Goal: Information Seeking & Learning: Learn about a topic

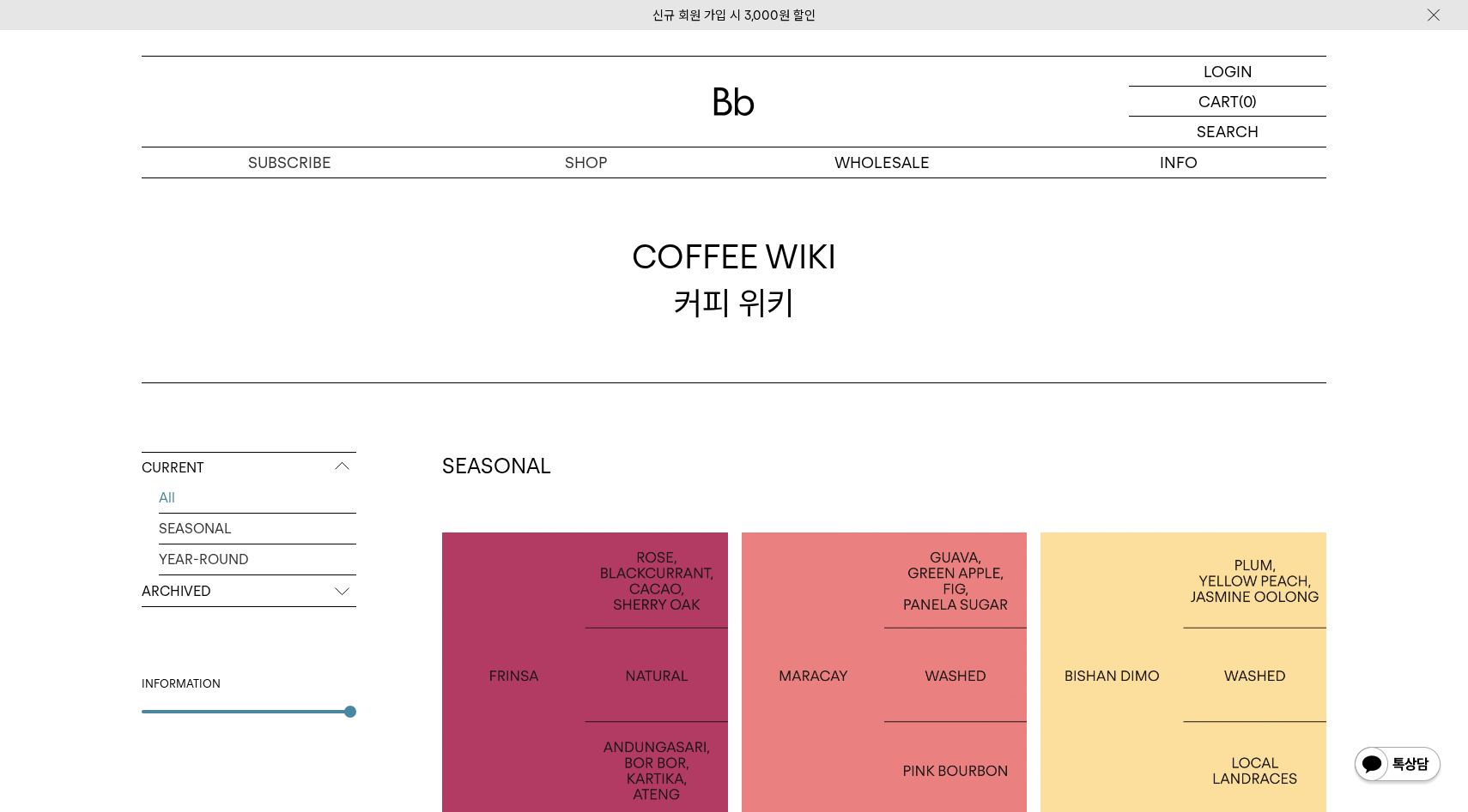
click at [752, 104] on img at bounding box center [734, 101] width 41 height 28
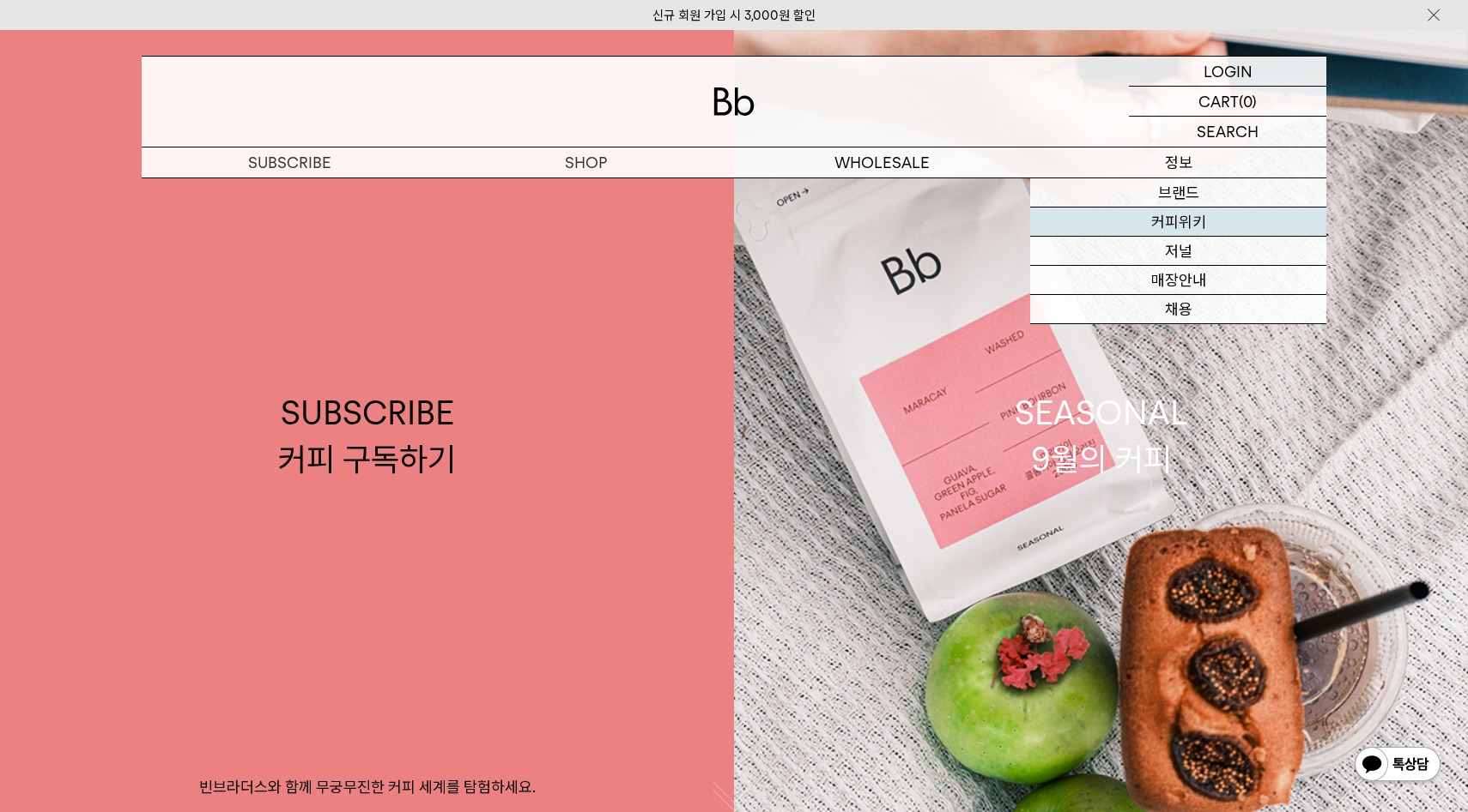
click at [1195, 220] on link "커피위키" at bounding box center [1178, 222] width 296 height 29
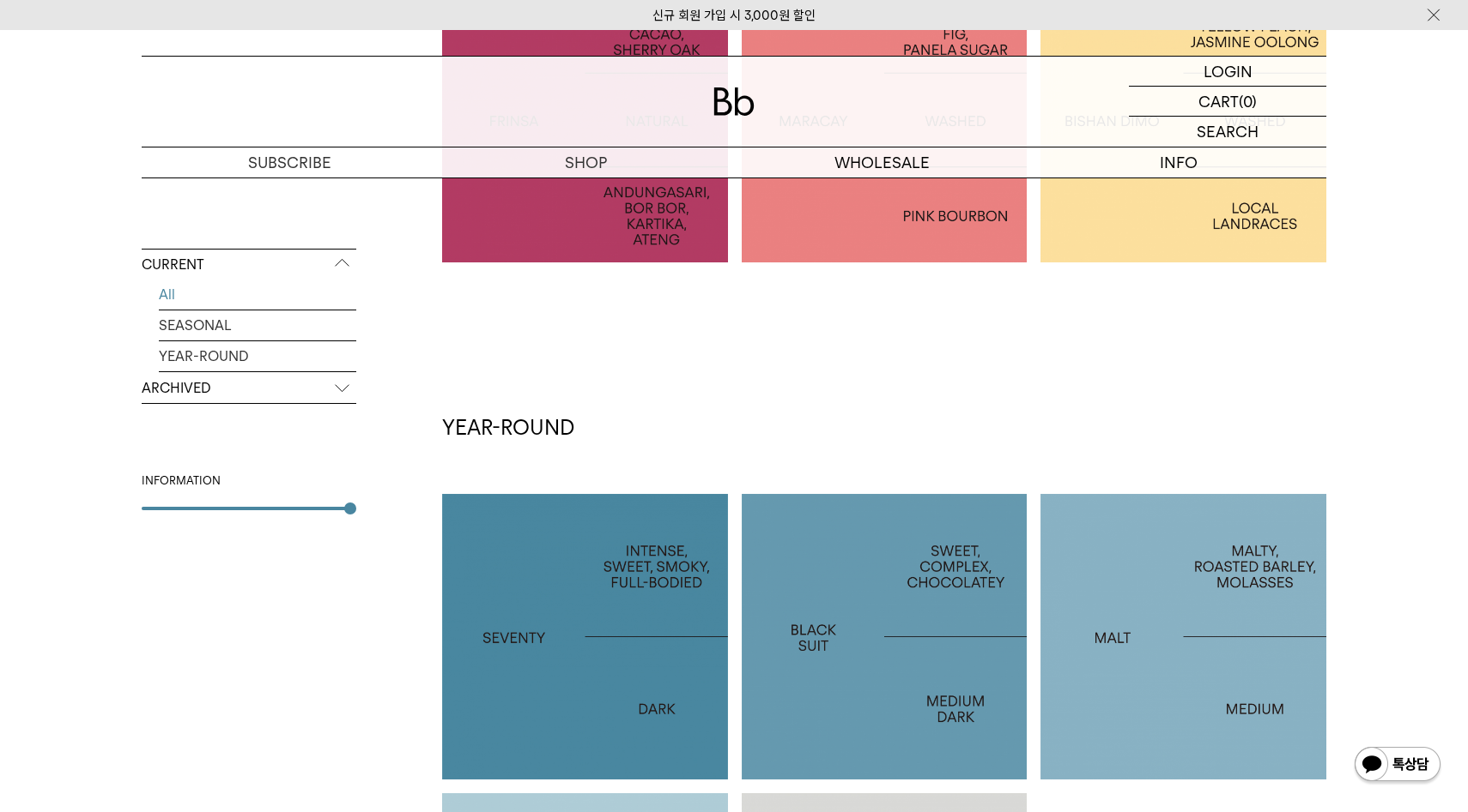
scroll to position [446, 0]
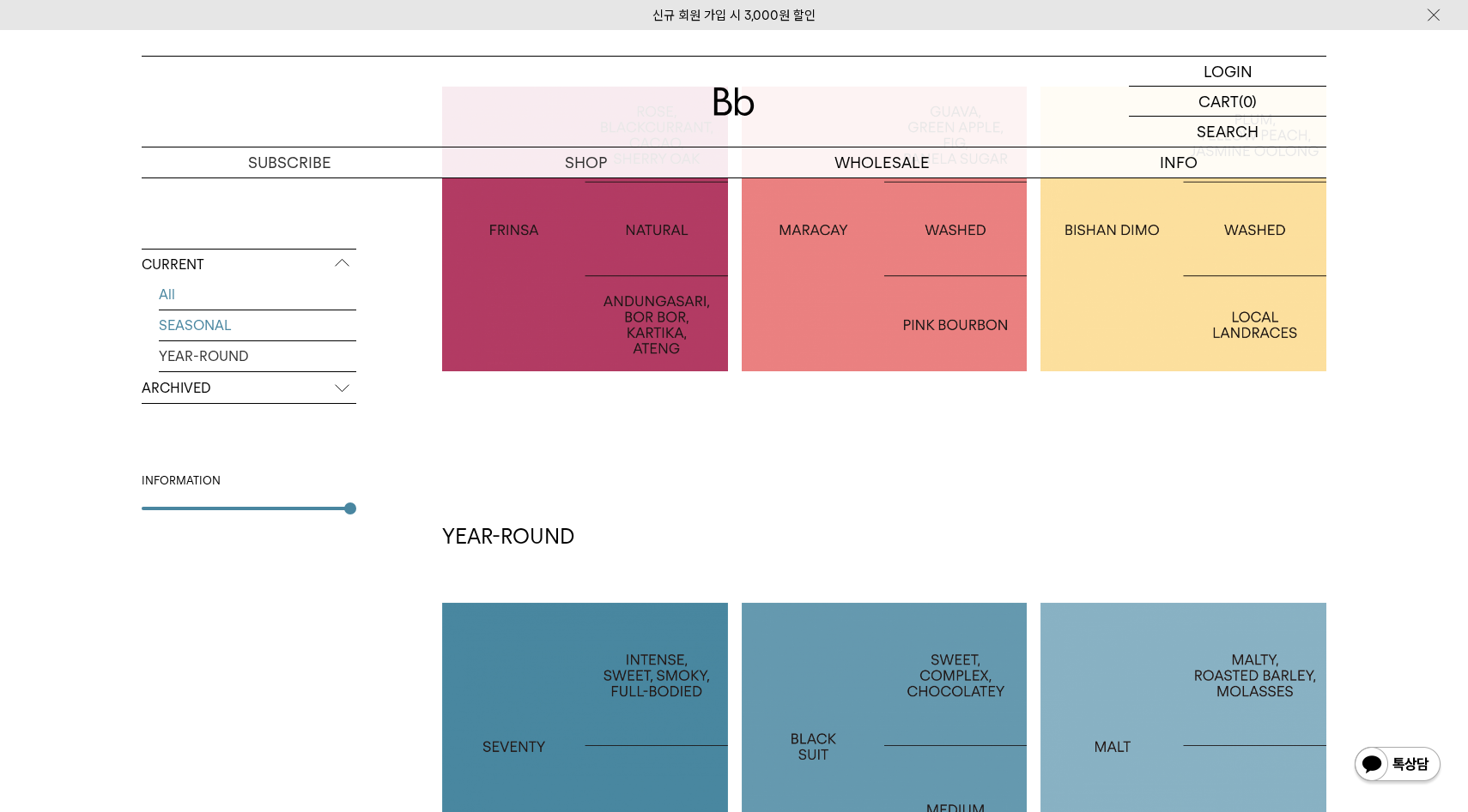
click at [268, 331] on link "SEASONAL" at bounding box center [257, 325] width 198 height 30
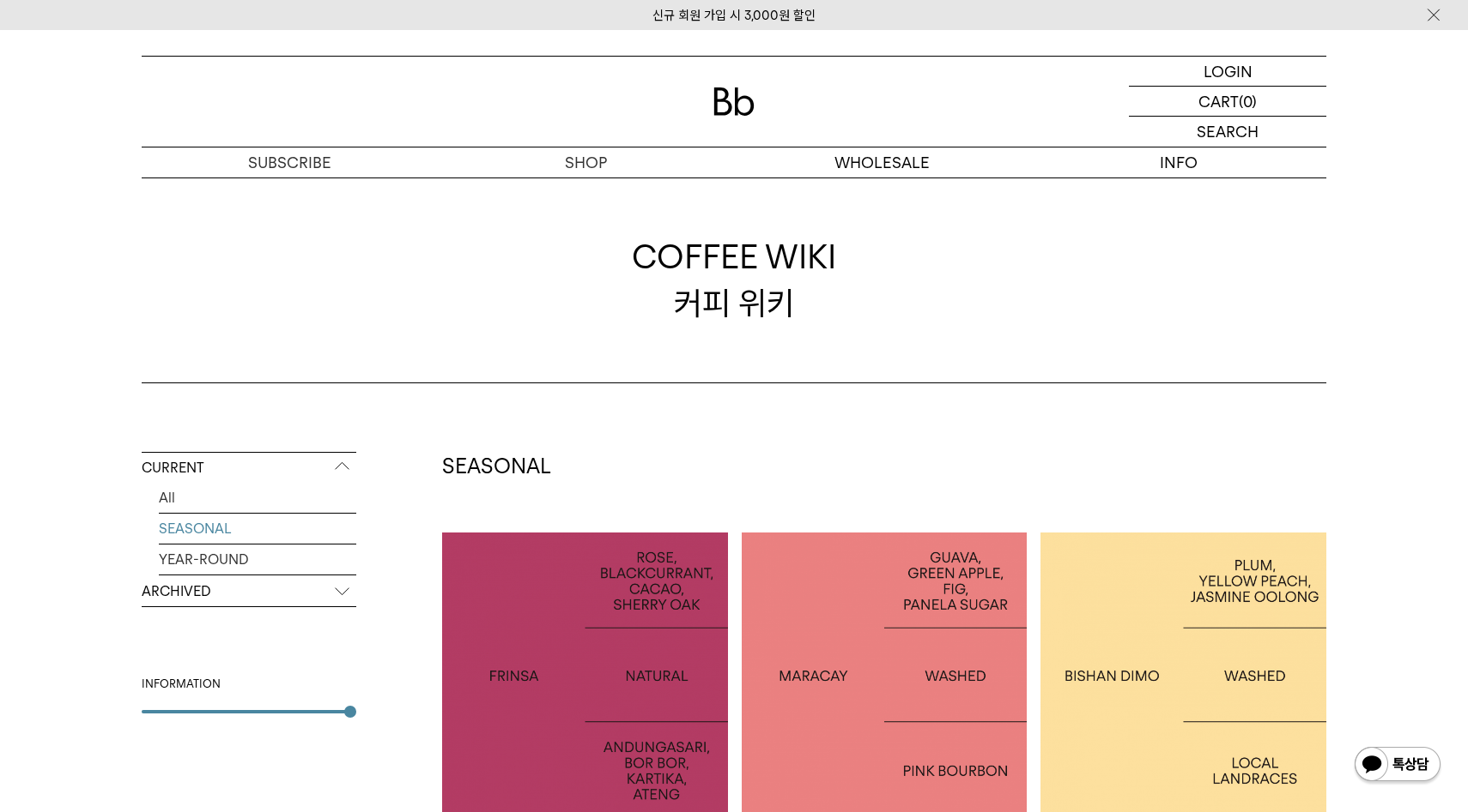
click at [257, 588] on p "ARCHIVED" at bounding box center [248, 592] width 214 height 31
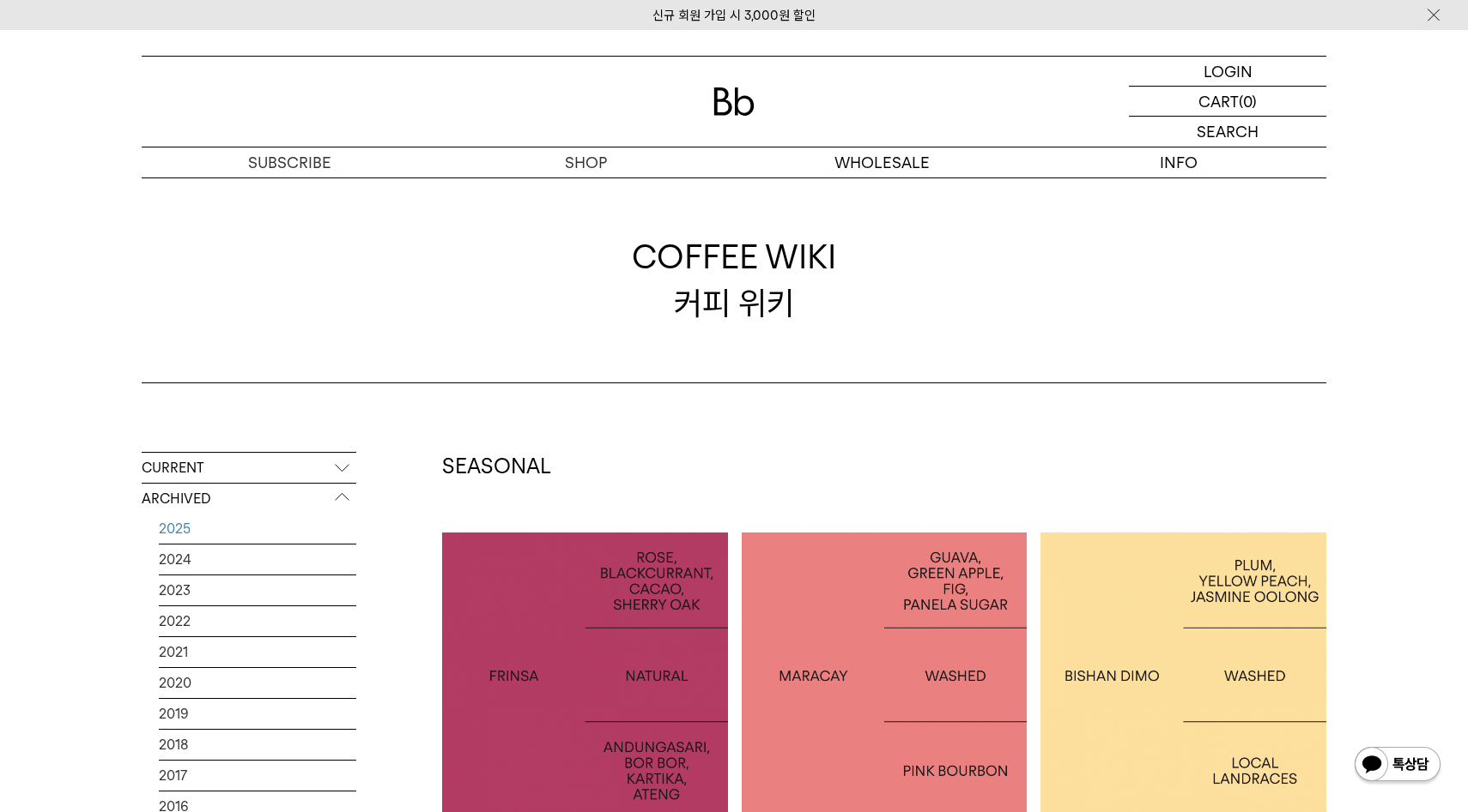
click at [183, 535] on link "2025" at bounding box center [257, 529] width 198 height 30
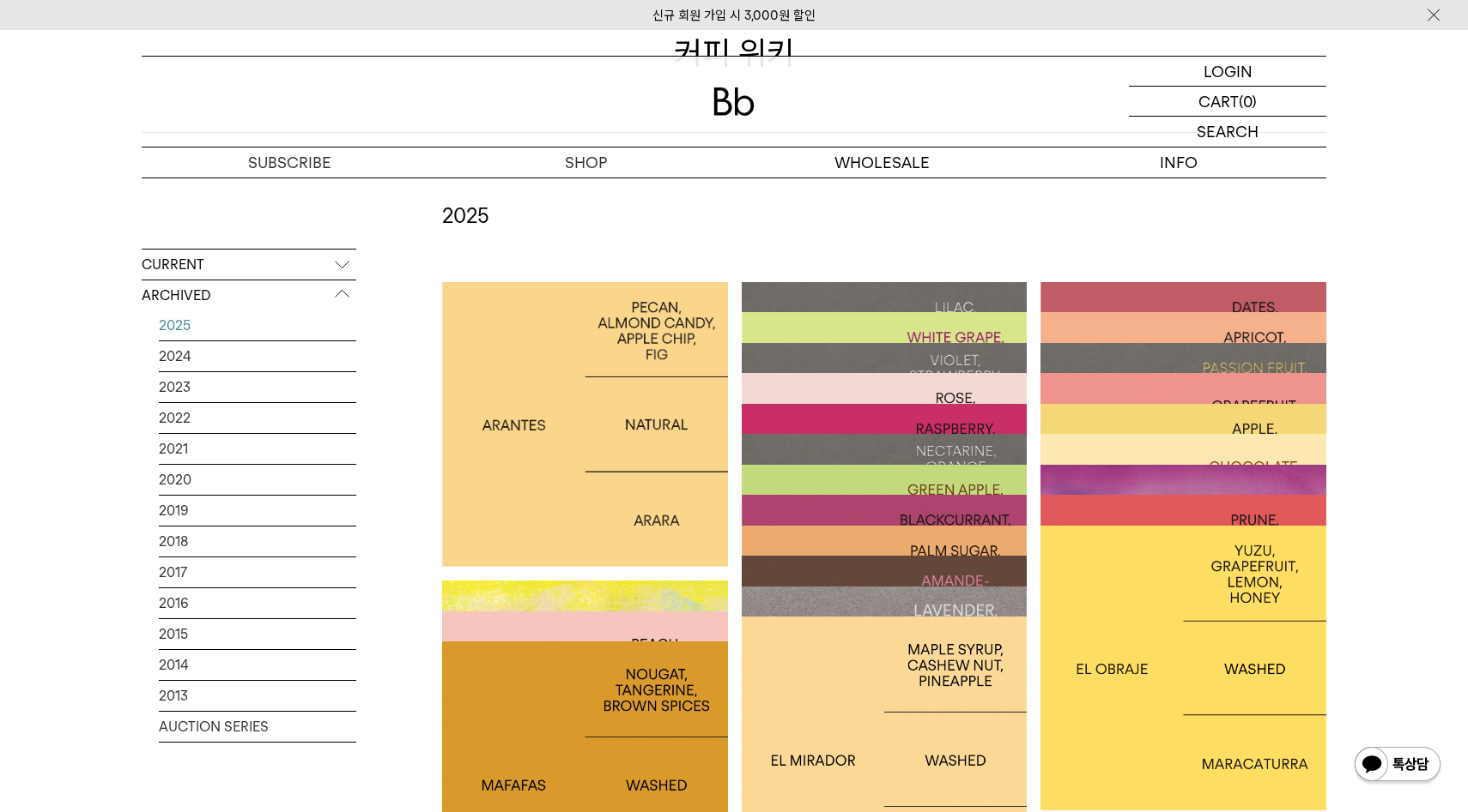
scroll to position [536, 0]
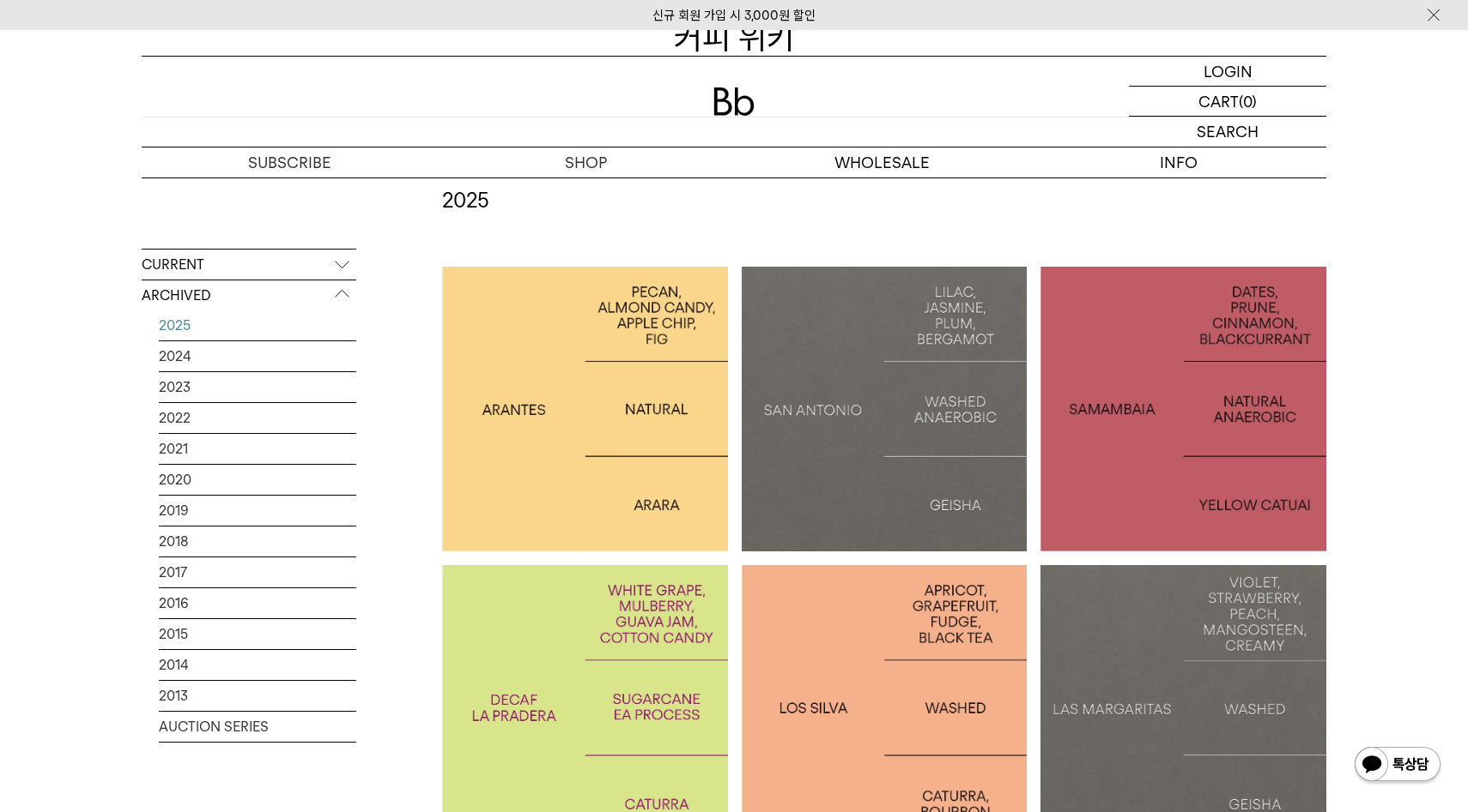
scroll to position [468, 0]
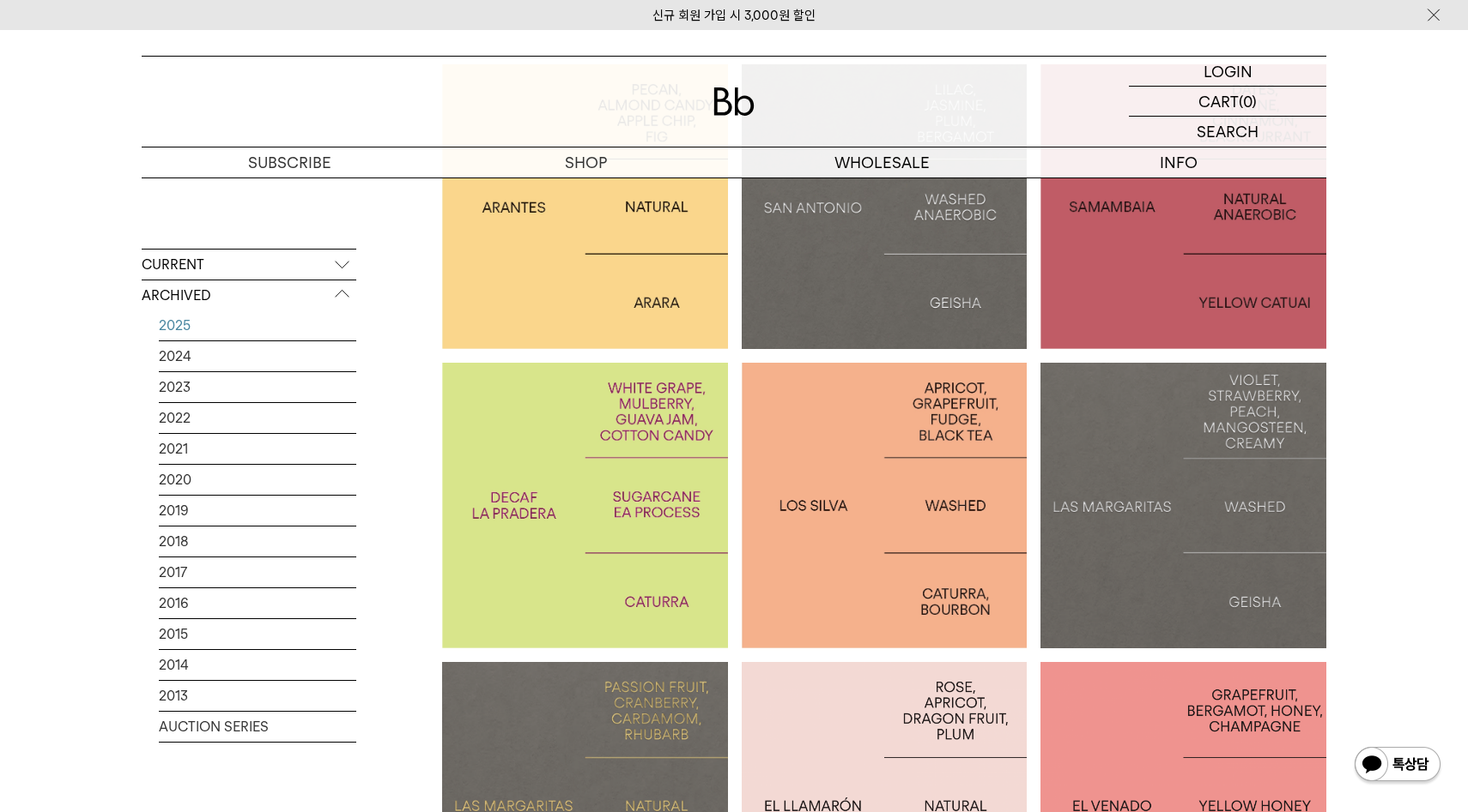
click at [656, 571] on div at bounding box center [584, 505] width 285 height 285
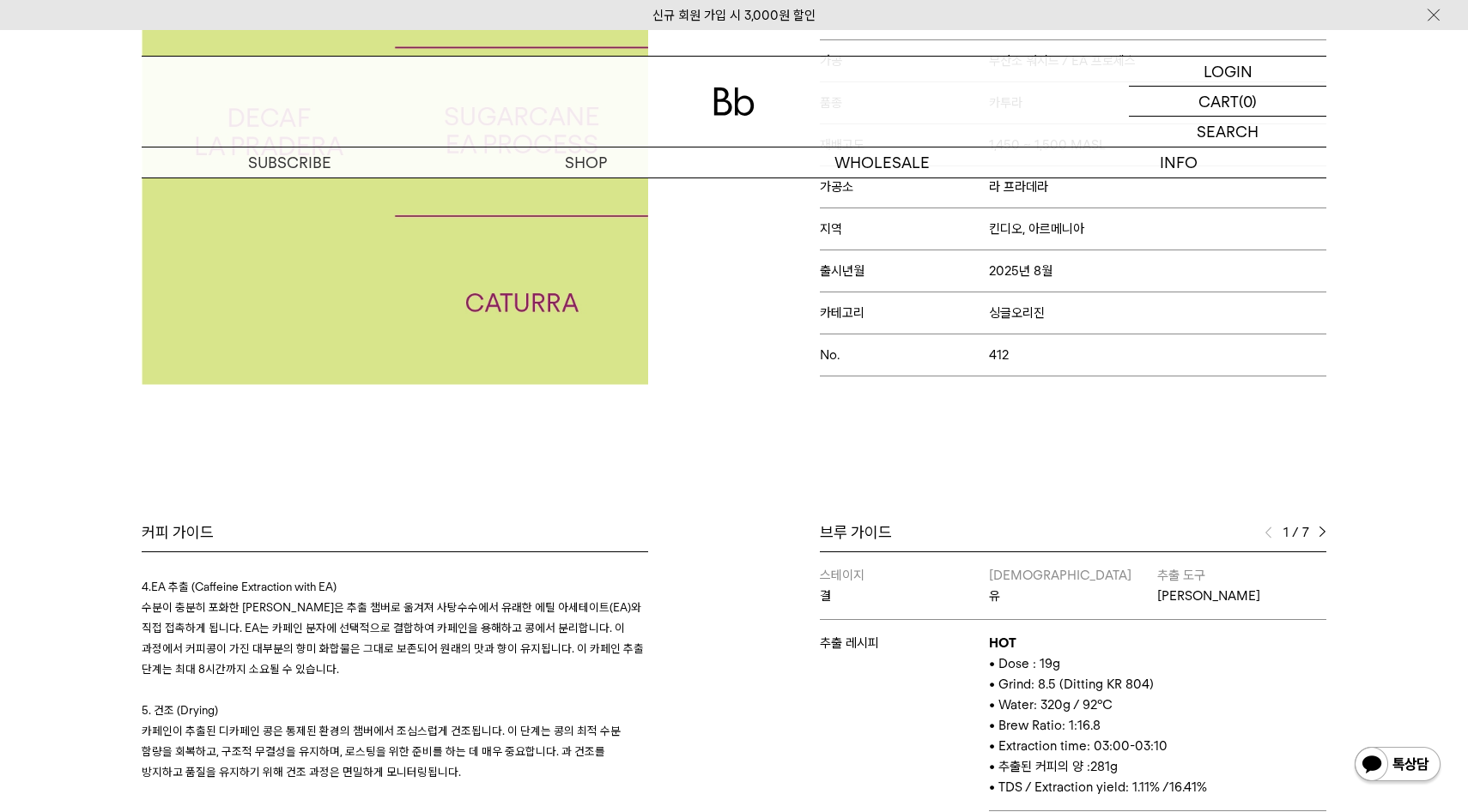
scroll to position [387, 0]
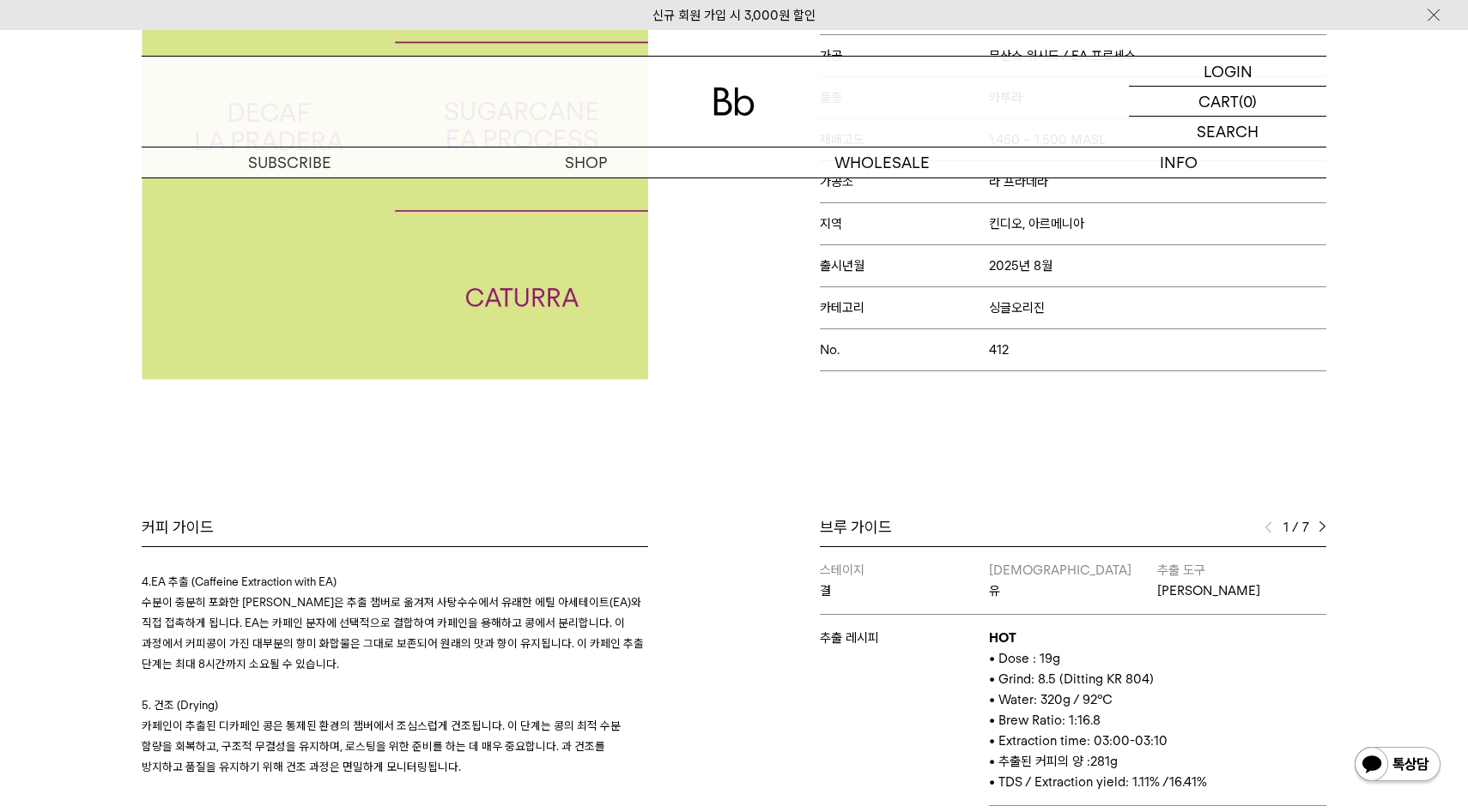
click at [1325, 522] on img at bounding box center [1322, 528] width 8 height 12
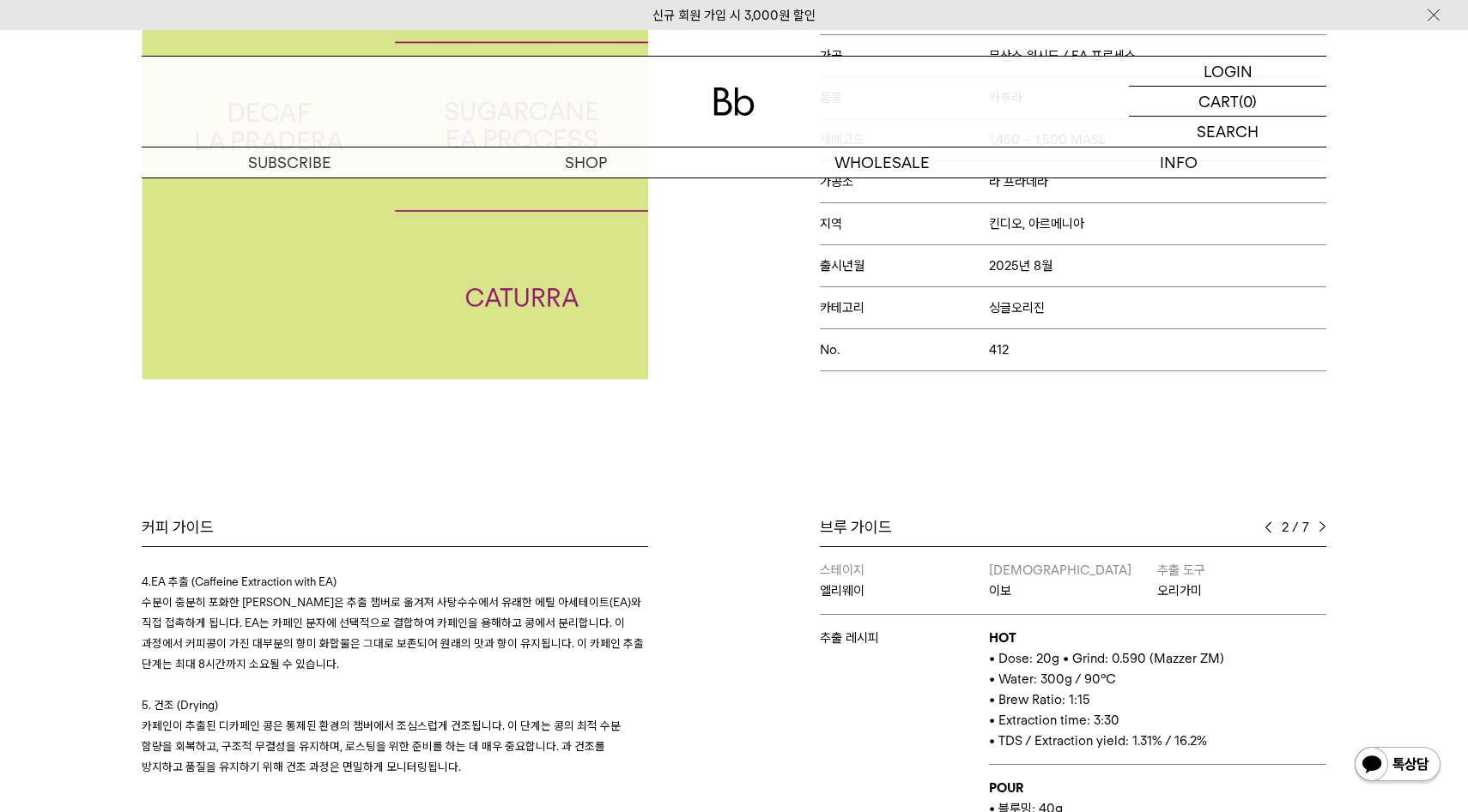
click at [1325, 521] on div "2 / 7" at bounding box center [1295, 527] width 61 height 20
click at [1325, 524] on img at bounding box center [1322, 528] width 8 height 12
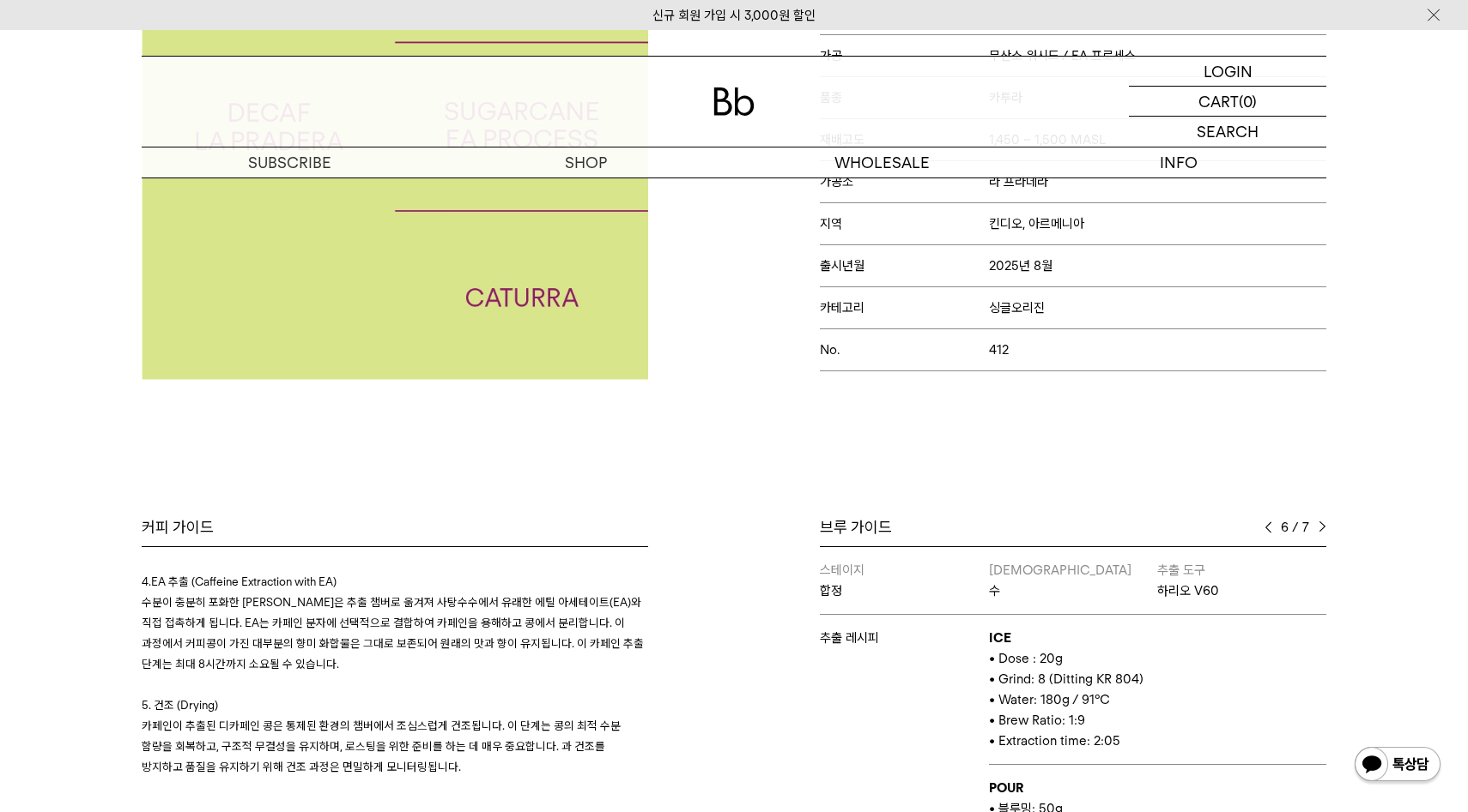
click at [1325, 524] on img at bounding box center [1322, 528] width 8 height 12
